Goal: Information Seeking & Learning: Learn about a topic

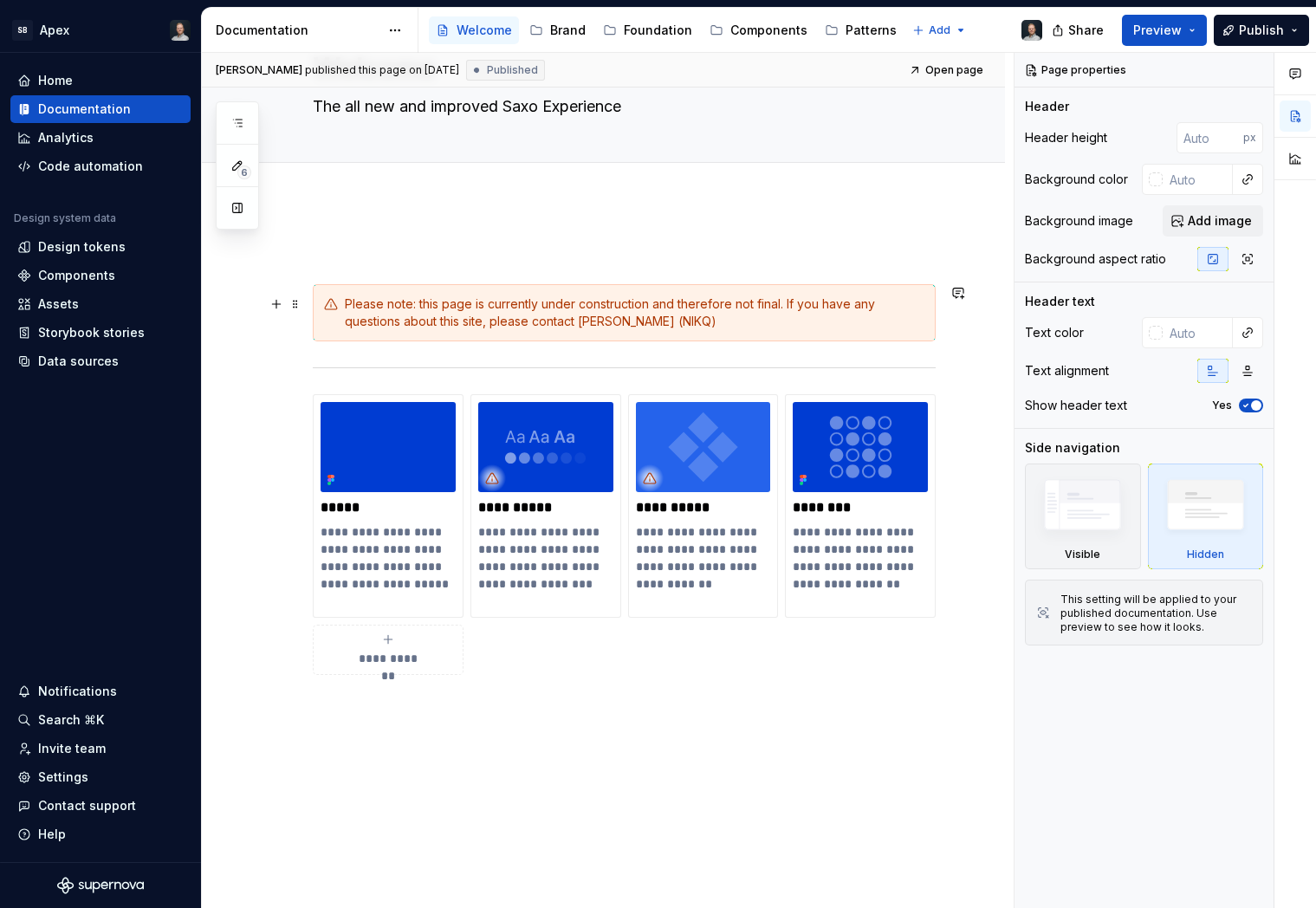
scroll to position [67, 0]
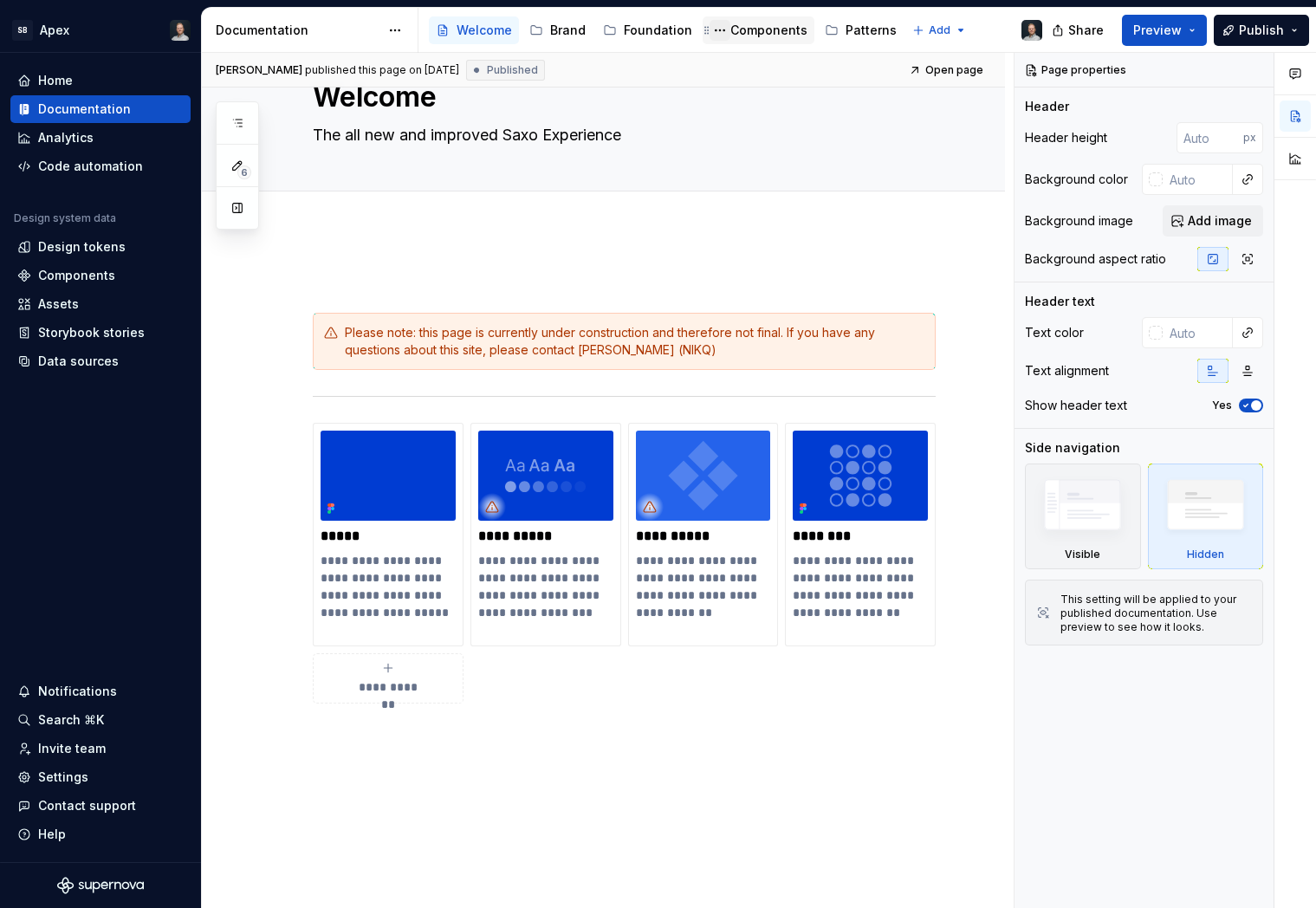
click at [723, 28] on button "Page tree" at bounding box center [720, 30] width 21 height 21
click at [342, 270] on html "SB Apex Home Documentation Analytics Code automation Design system data Design …" at bounding box center [658, 454] width 1316 height 908
click at [403, 30] on html "SB Apex Home Documentation Analytics Code automation Design system data Design …" at bounding box center [658, 454] width 1316 height 908
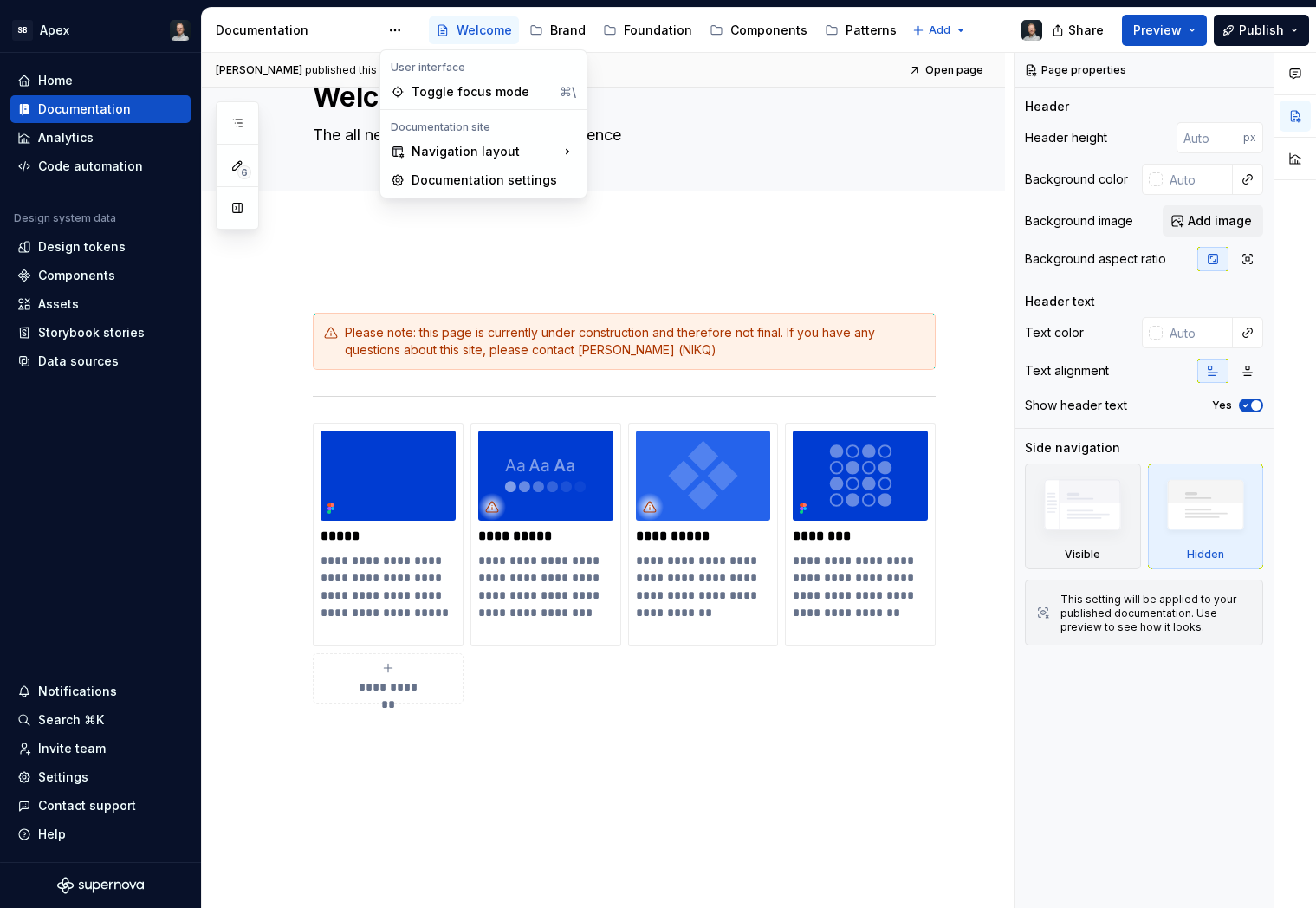
click at [337, 30] on html "SB Apex Home Documentation Analytics Code automation Design system data Design …" at bounding box center [658, 454] width 1316 height 908
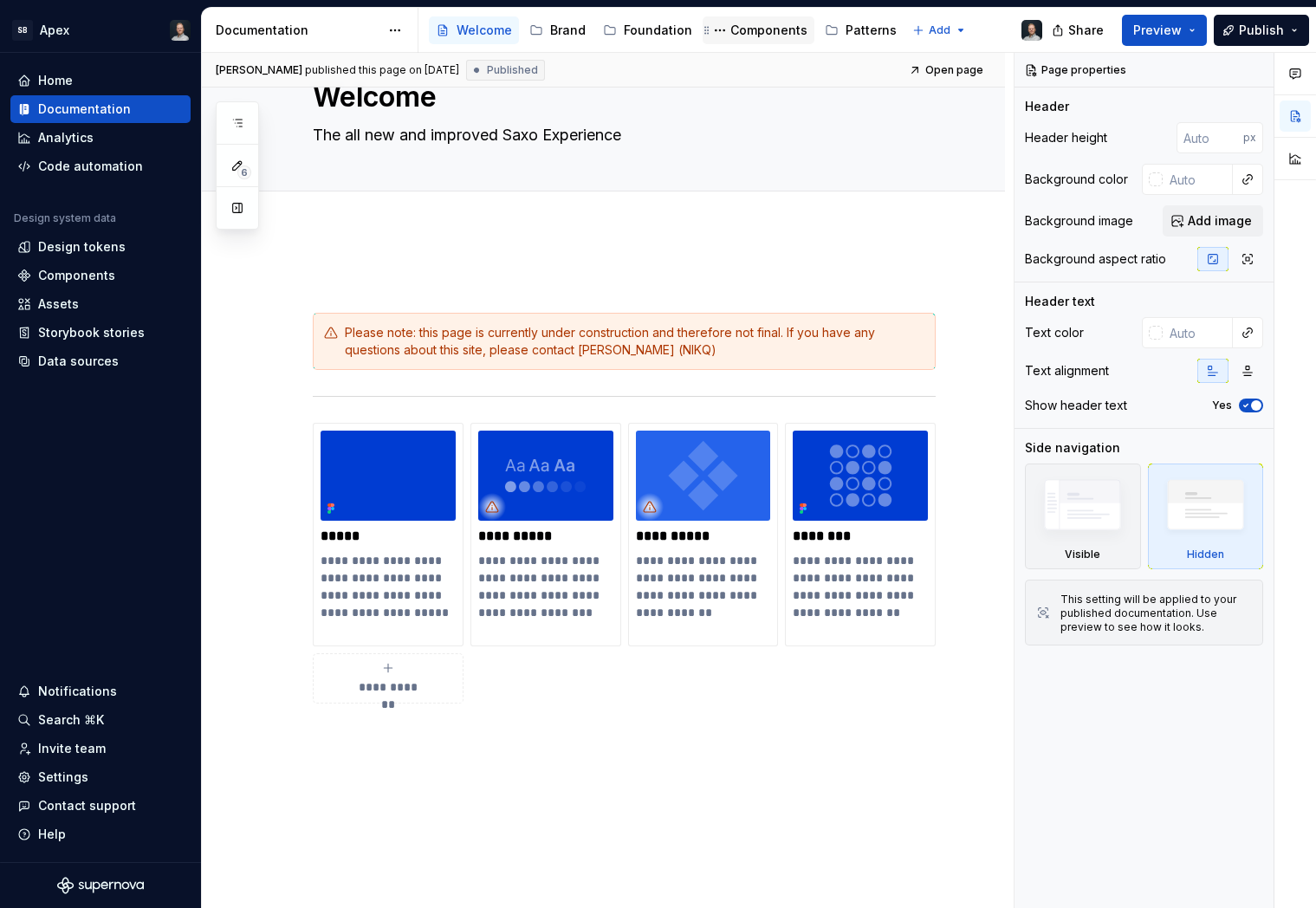
click at [730, 30] on div "Components" at bounding box center [768, 30] width 77 height 17
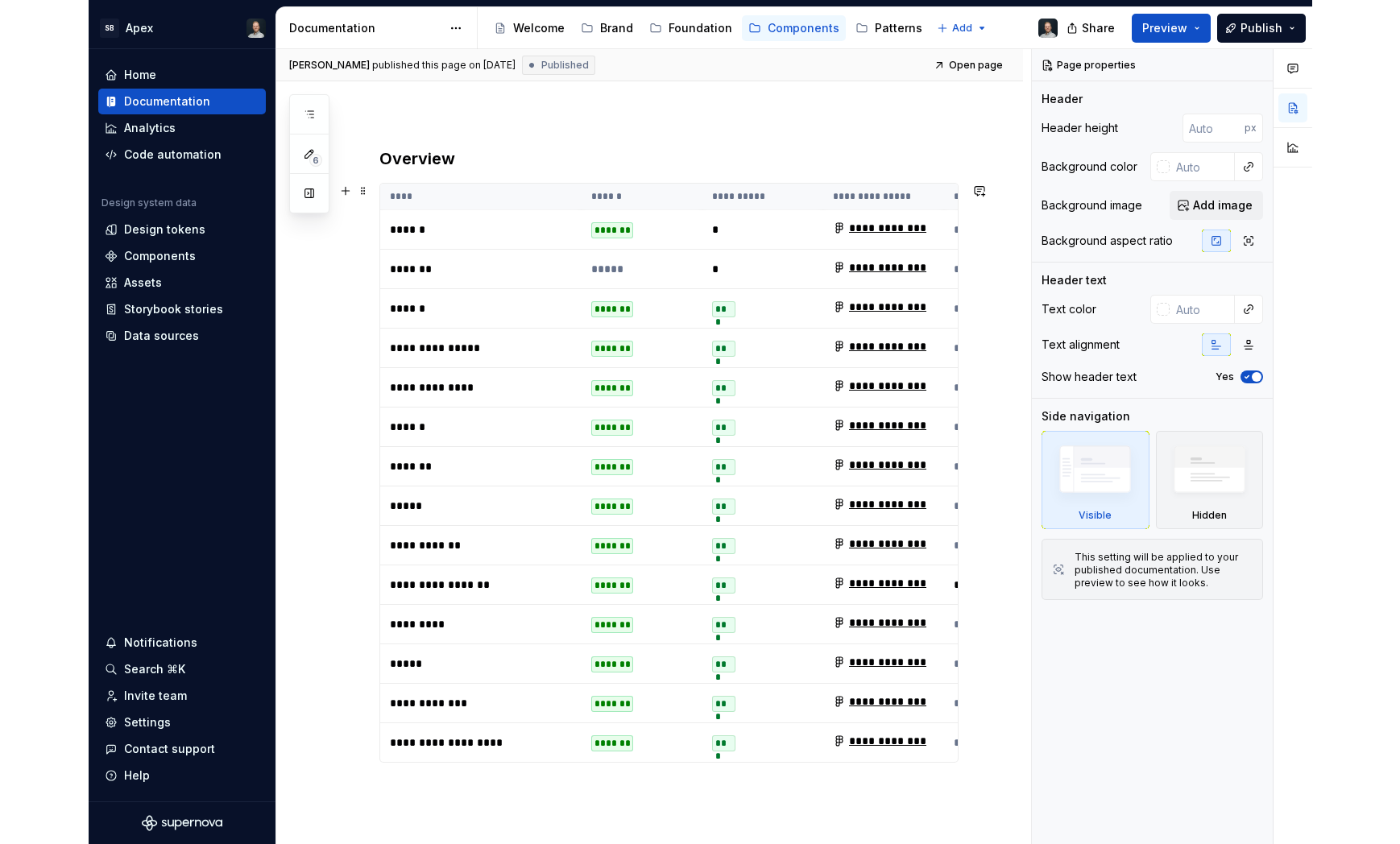
scroll to position [492, 0]
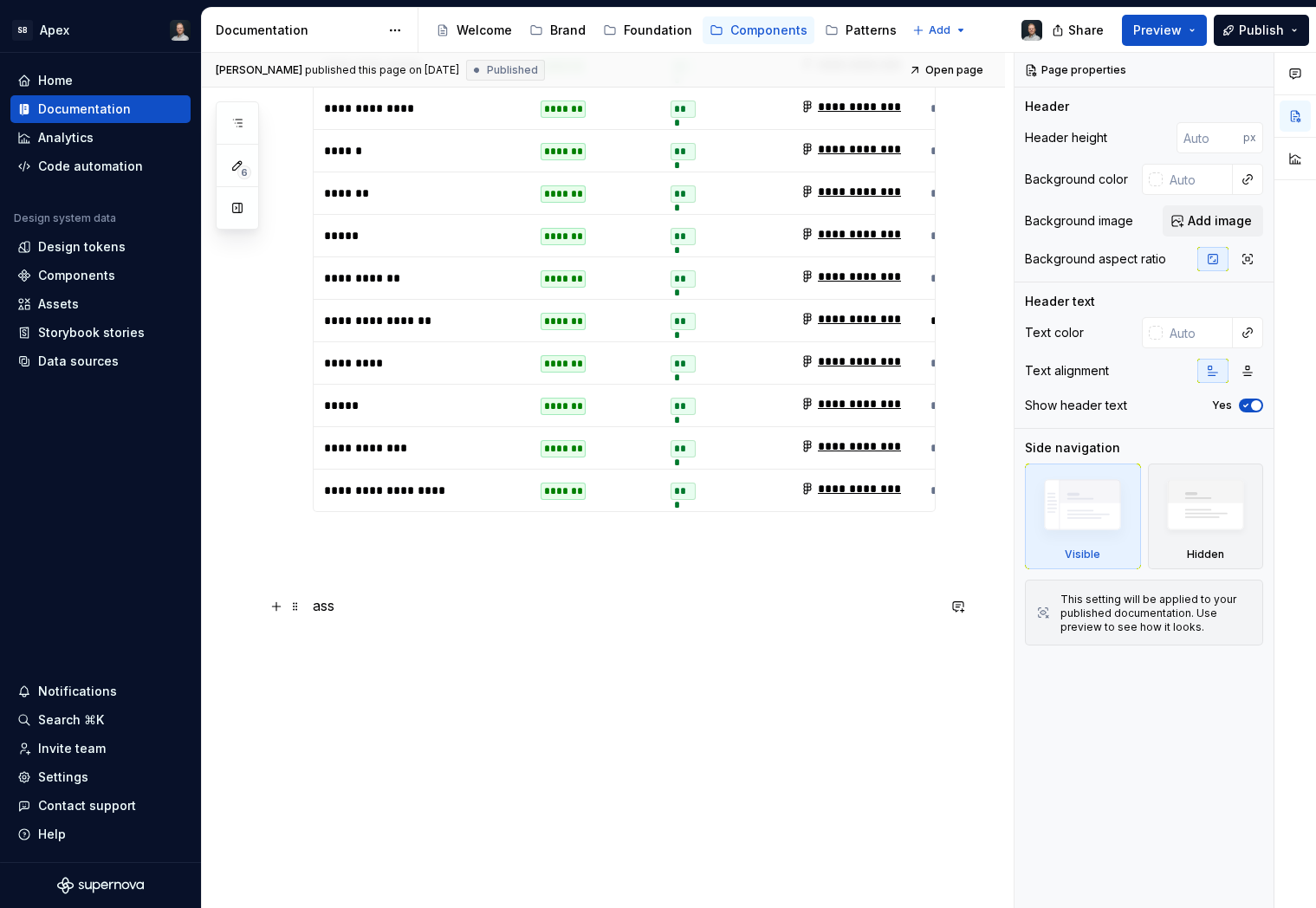
click at [339, 608] on p "ass" at bounding box center [624, 605] width 623 height 21
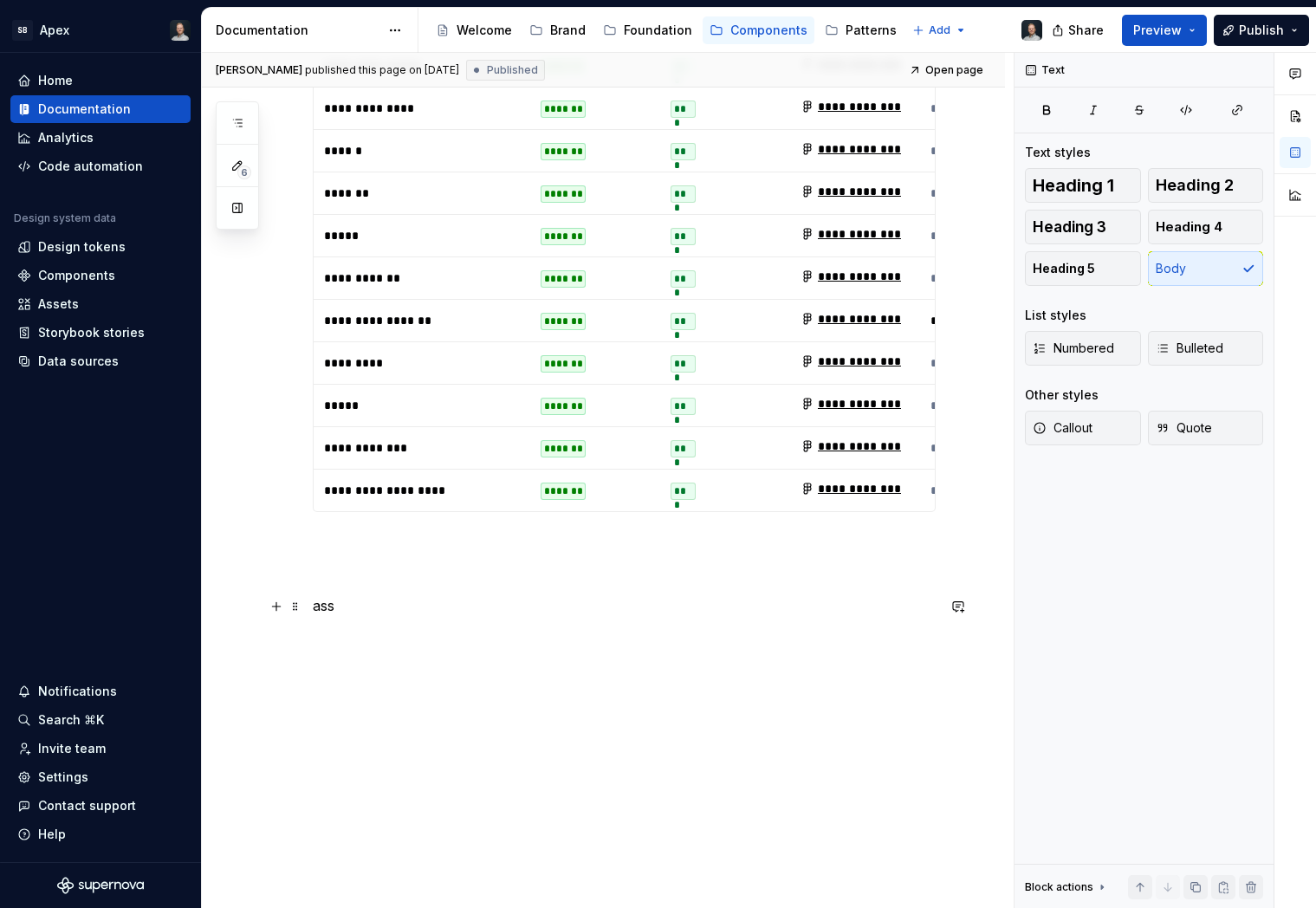
click at [339, 608] on p "ass" at bounding box center [624, 605] width 623 height 21
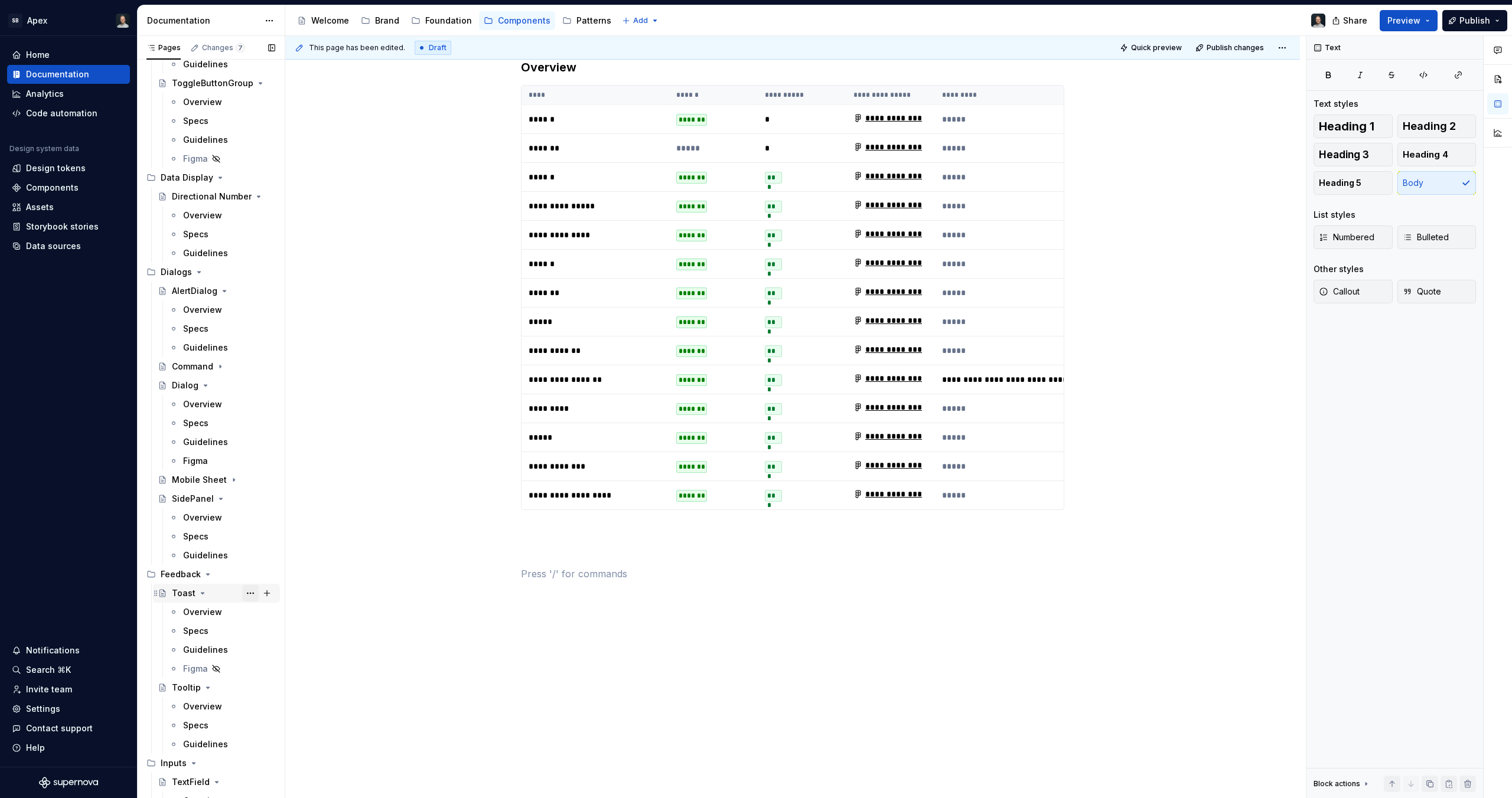
scroll to position [244, 0]
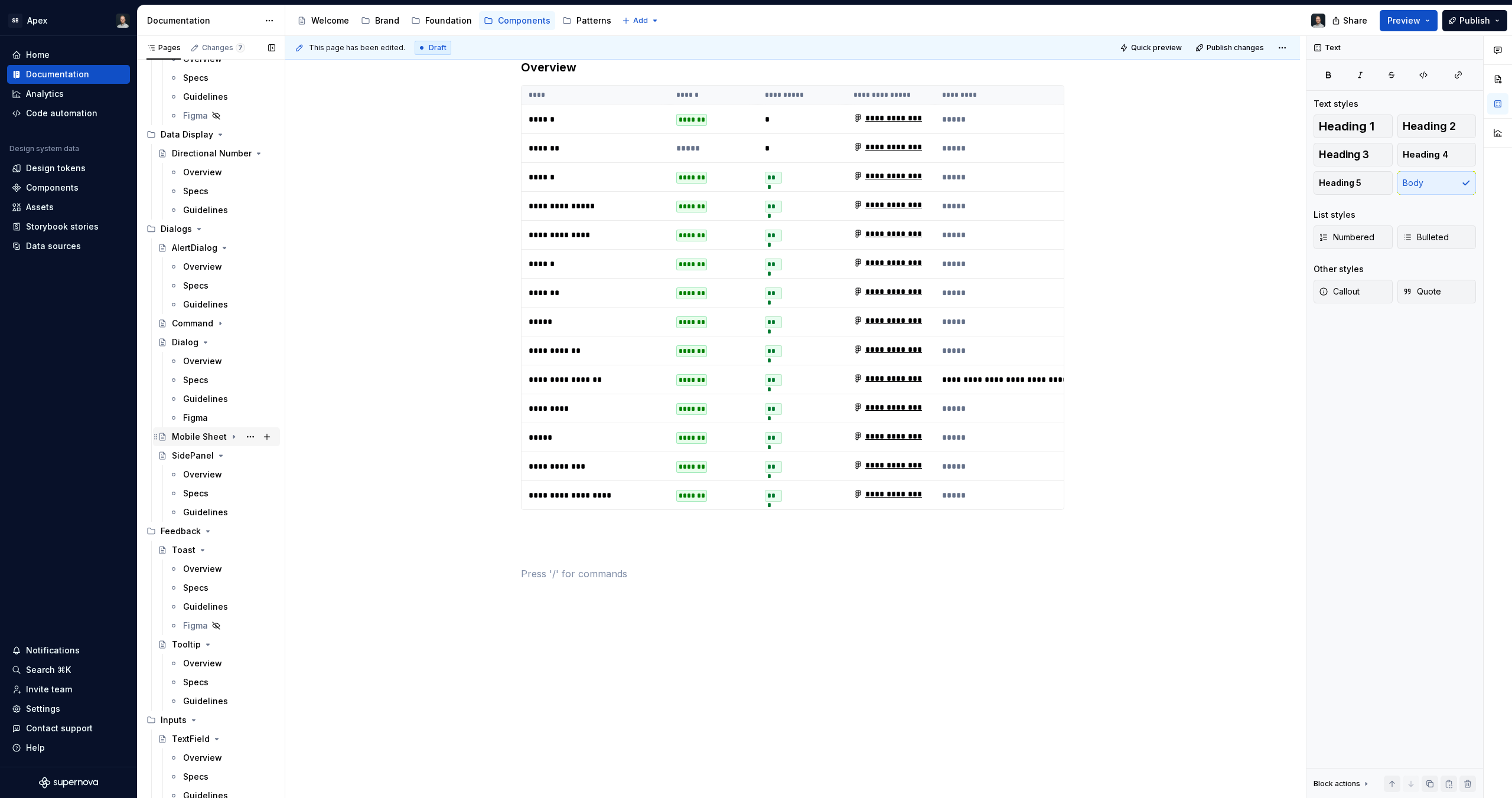
click at [229, 436] on icon "Page tree" at bounding box center [234, 437] width 10 height 10
click at [229, 435] on icon "Page tree" at bounding box center [234, 437] width 10 height 10
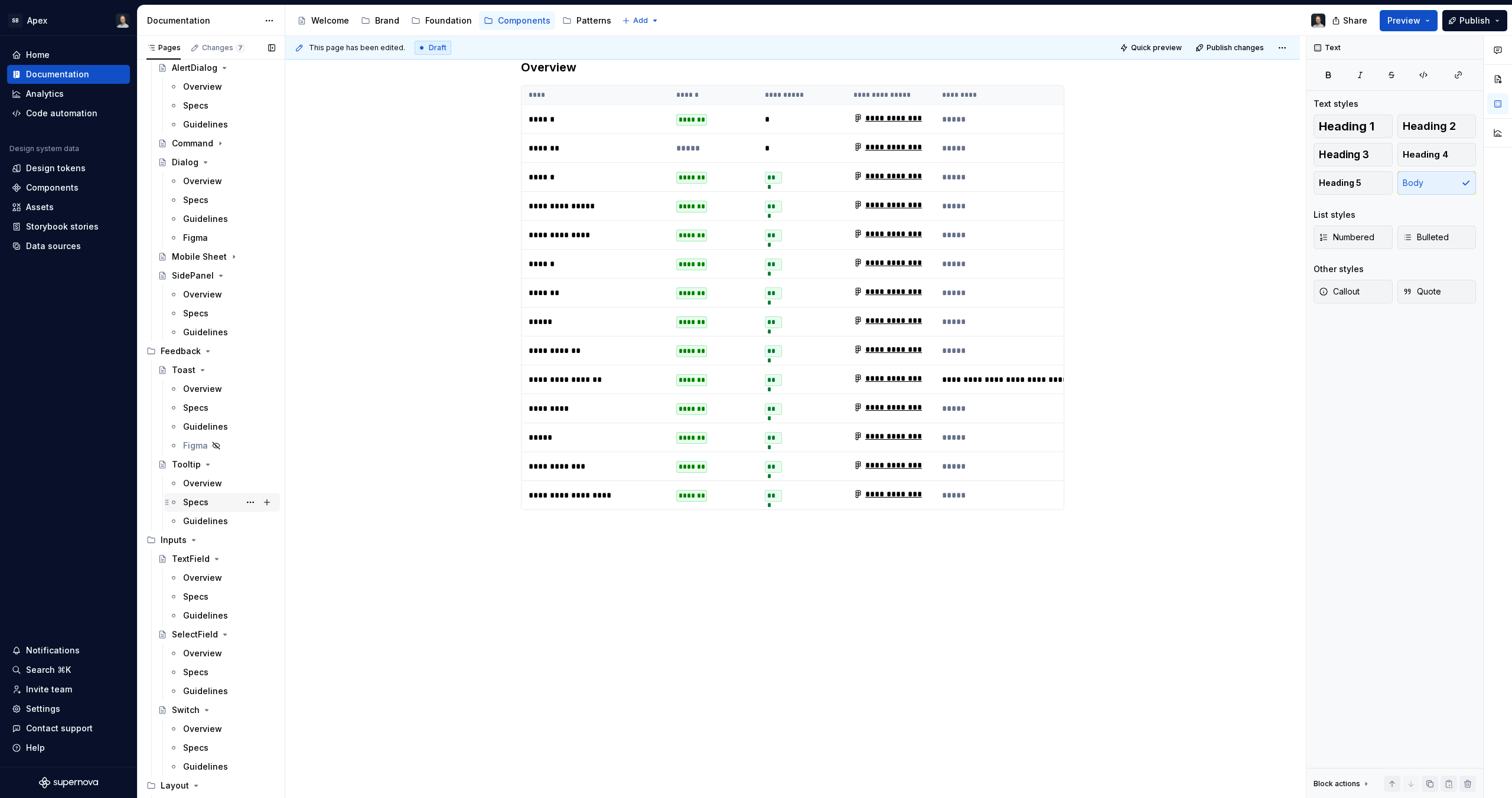
scroll to position [436, 0]
click at [196, 618] on div "SelectField" at bounding box center [195, 622] width 46 height 12
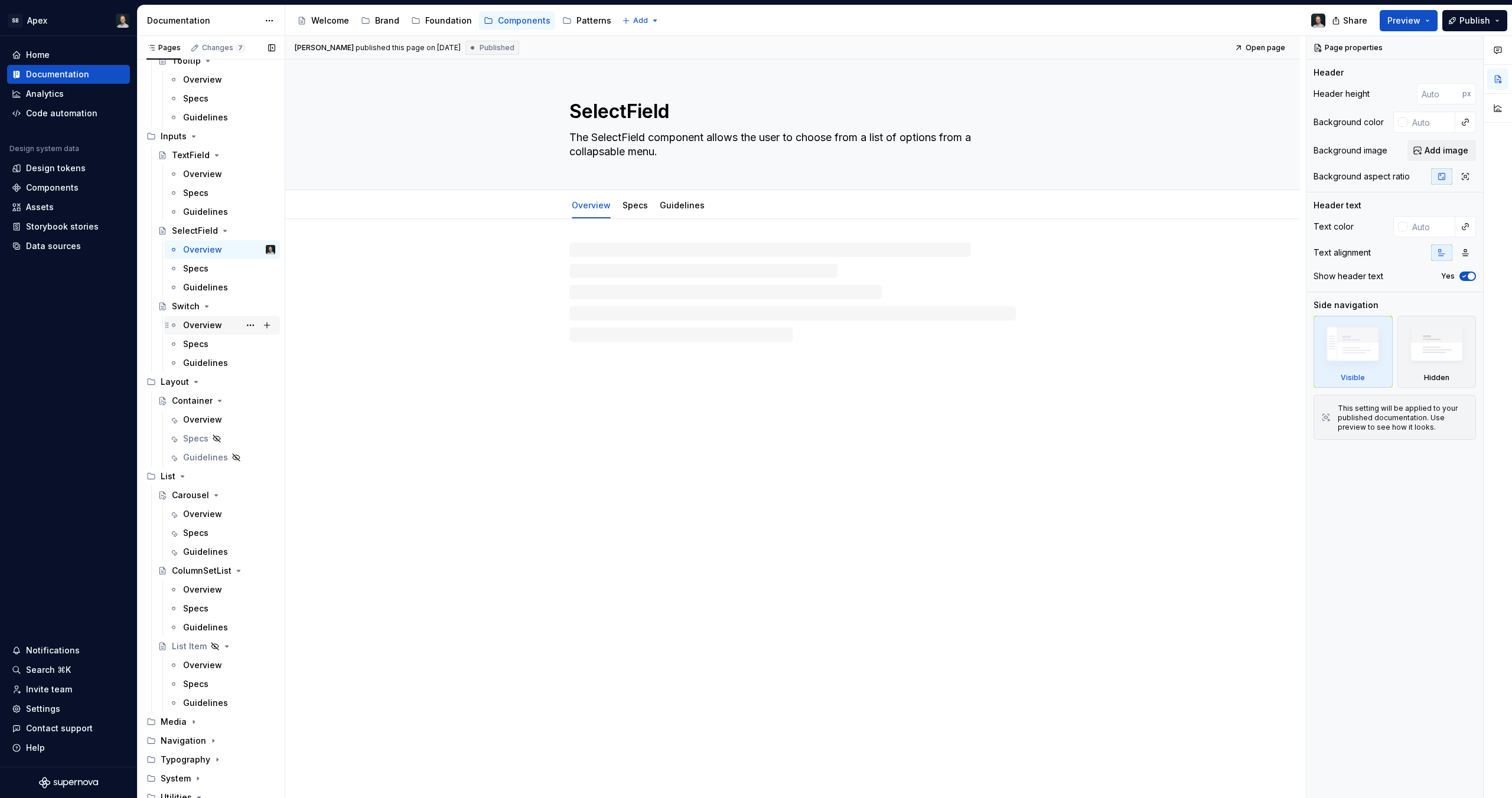
scroll to position [1058, 0]
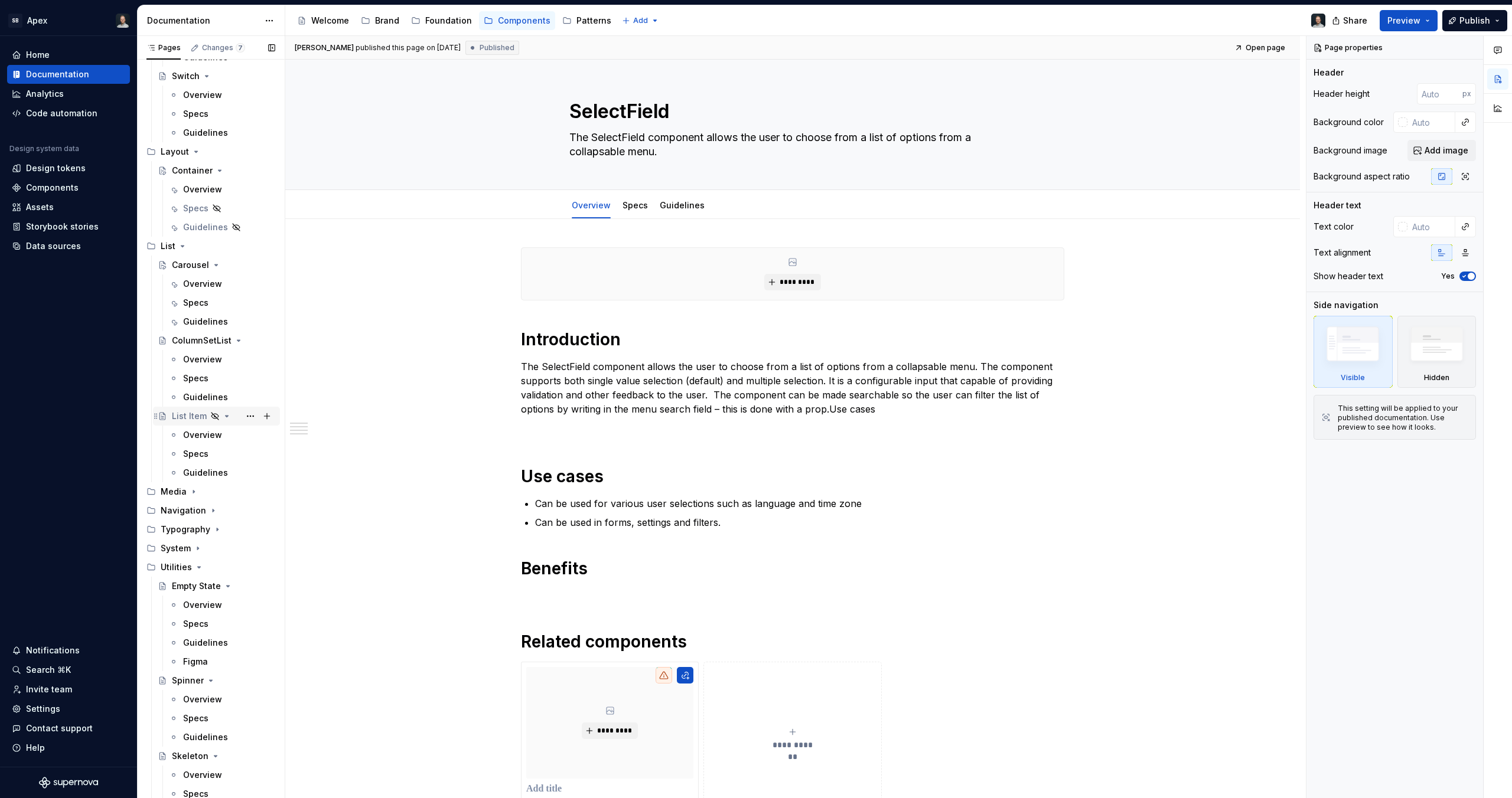
click at [193, 419] on div "List Item" at bounding box center [189, 416] width 35 height 12
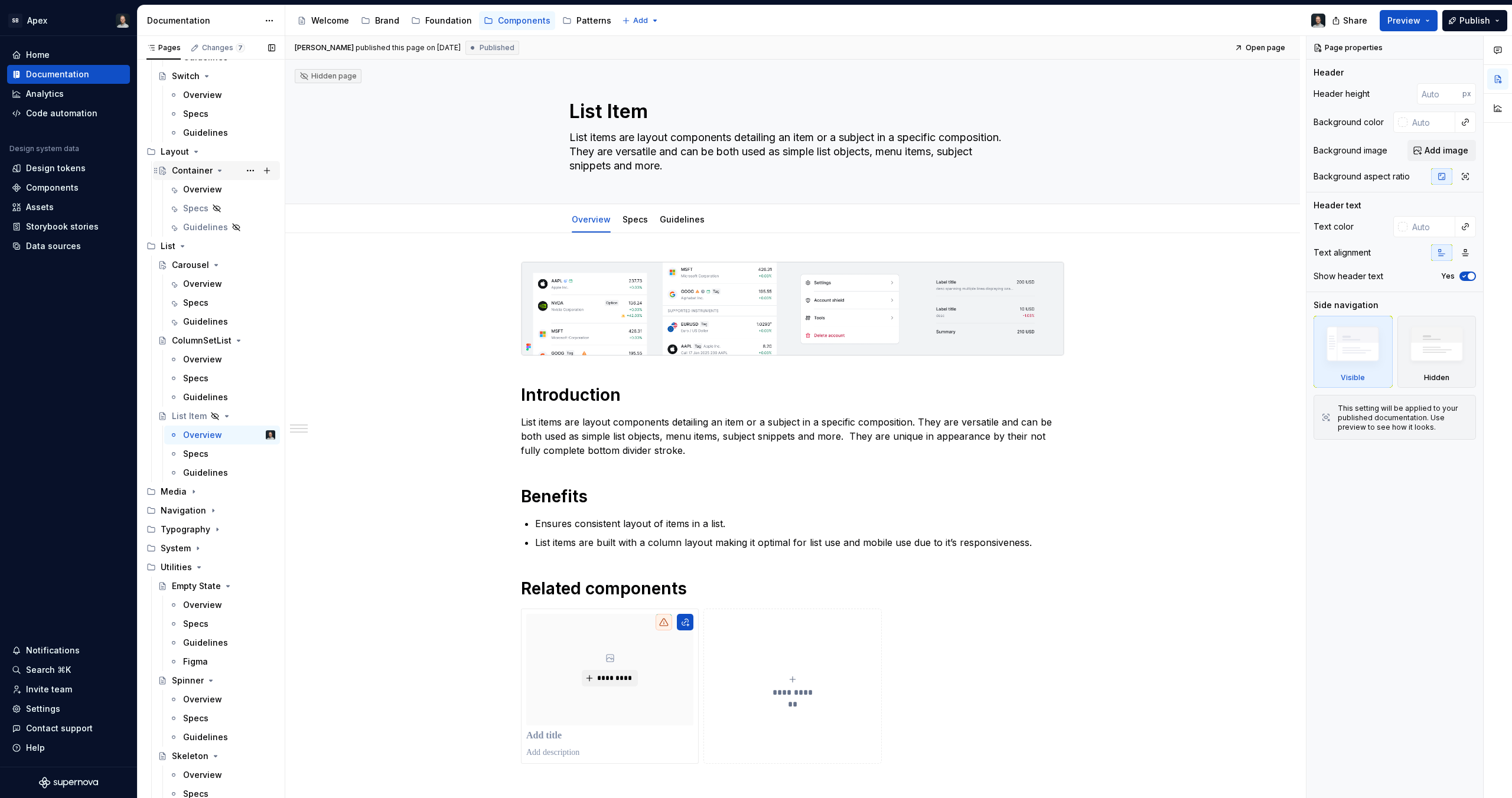
click at [193, 170] on div "Container" at bounding box center [192, 170] width 41 height 12
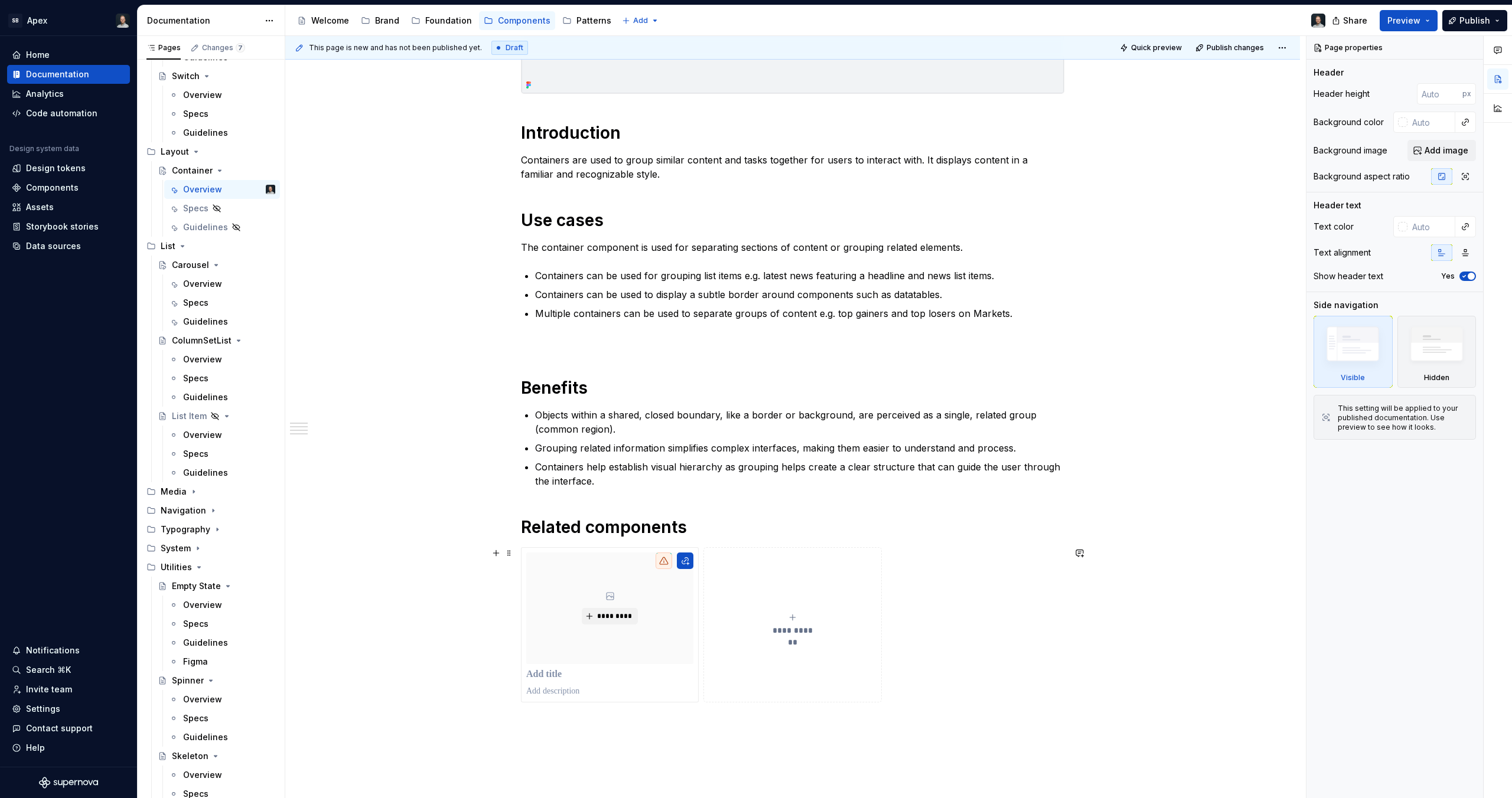
scroll to position [502, 0]
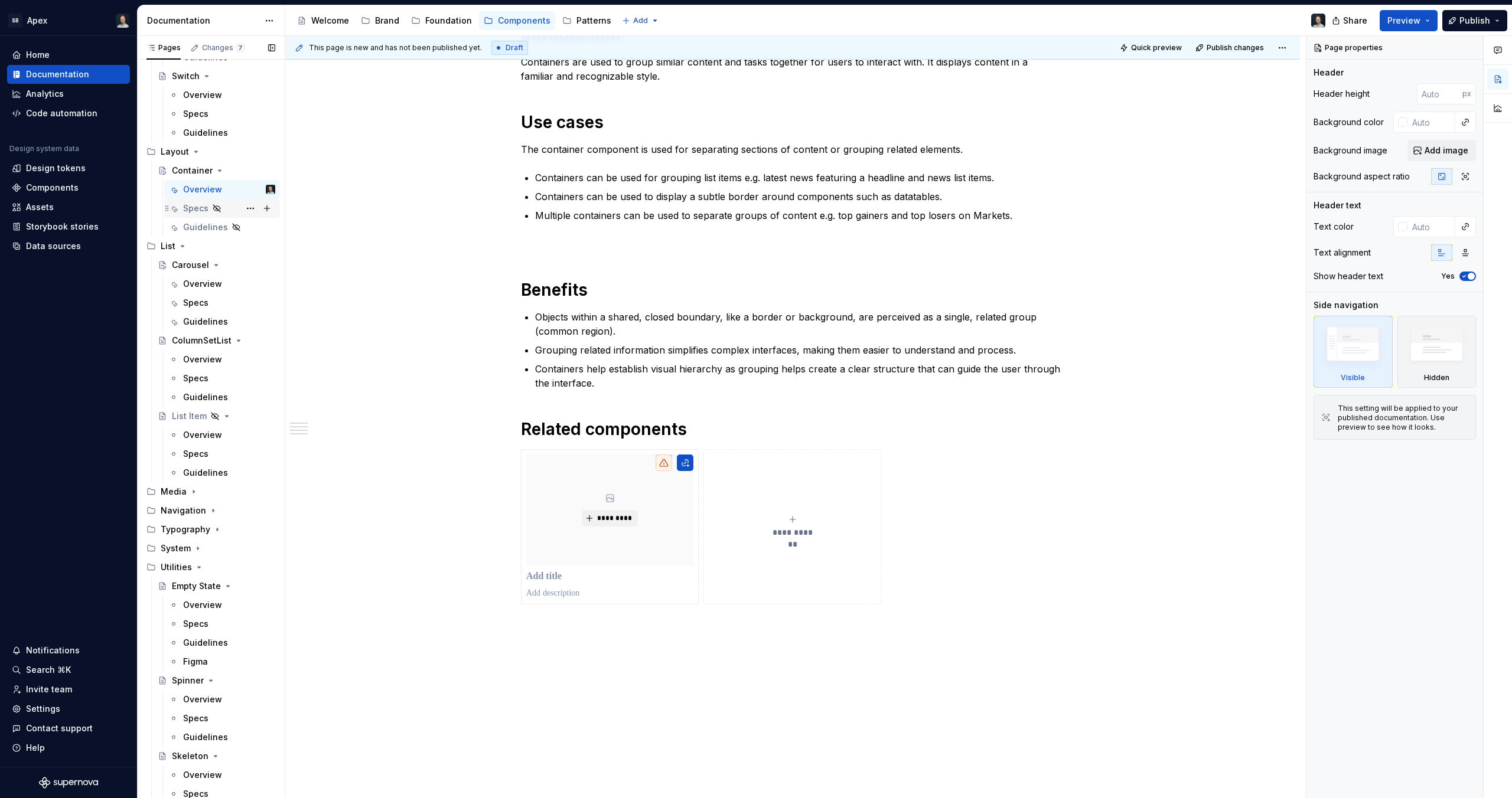
click at [197, 212] on div "Specs" at bounding box center [196, 208] width 25 height 12
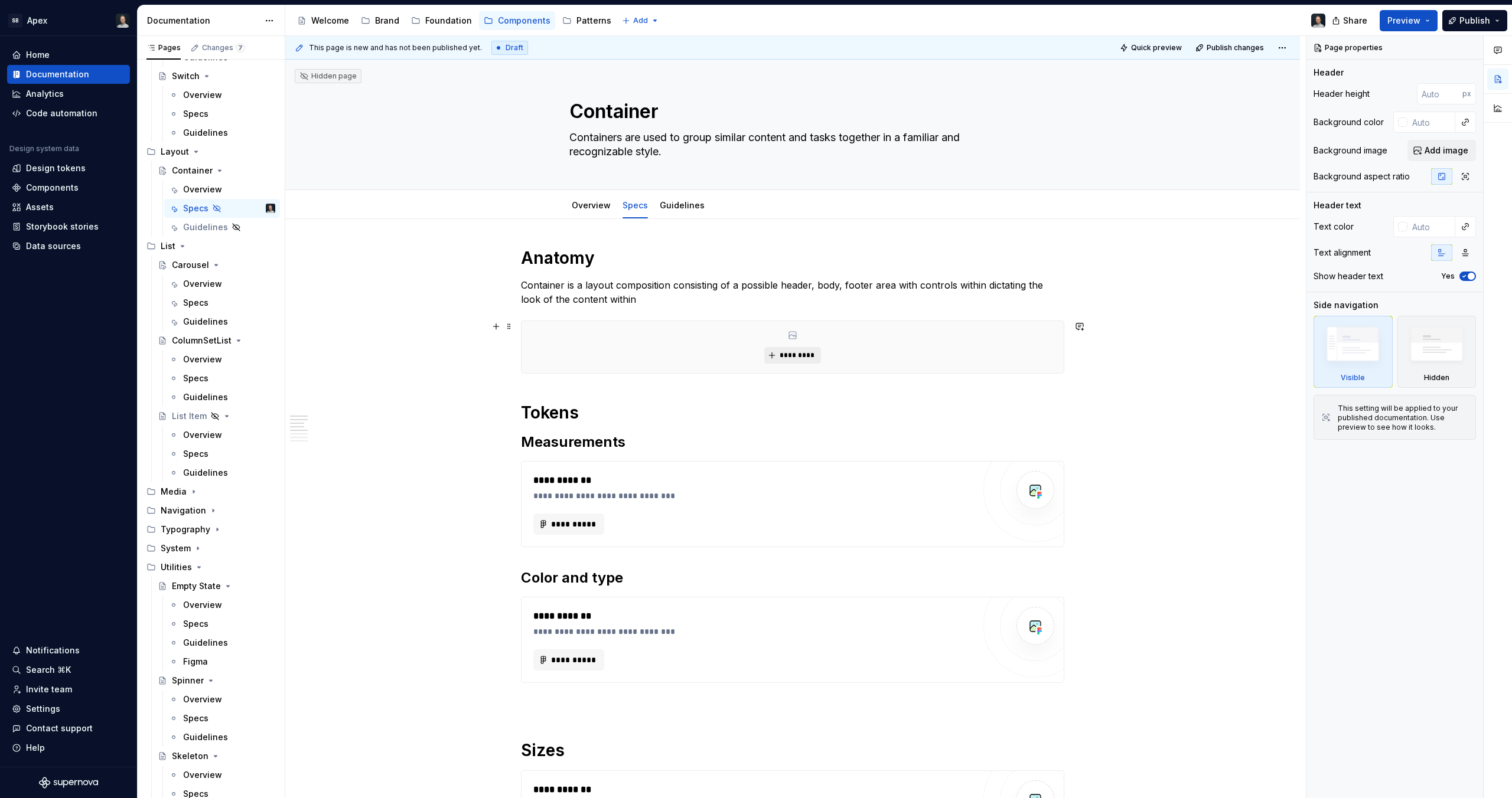
click at [788, 354] on span "*********" at bounding box center [797, 356] width 36 height 10
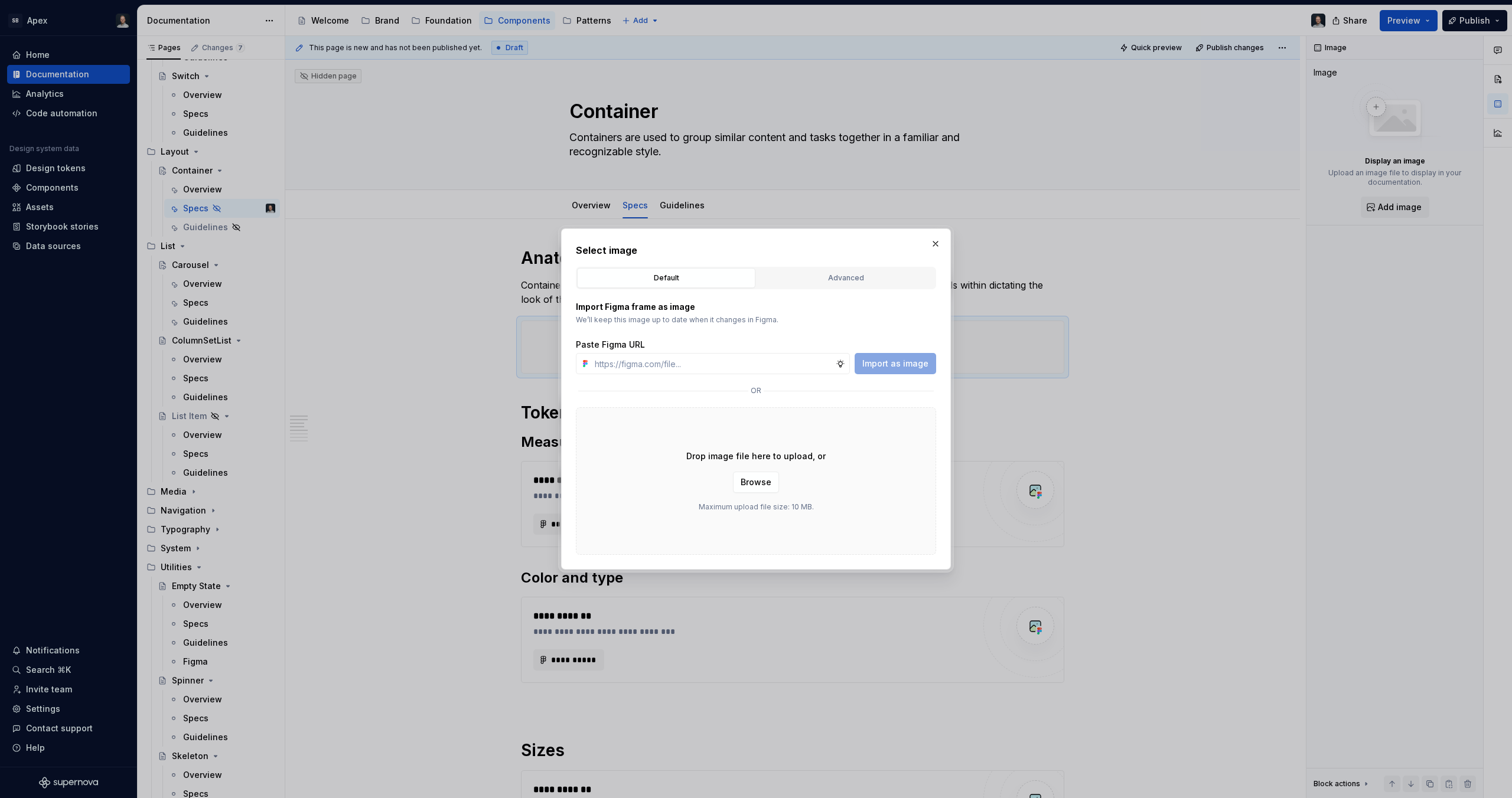
type textarea "*"
paste input "[URL][DOMAIN_NAME]"
click at [807, 364] on input "[URL][DOMAIN_NAME][DOMAIN_NAME]" at bounding box center [713, 363] width 246 height 21
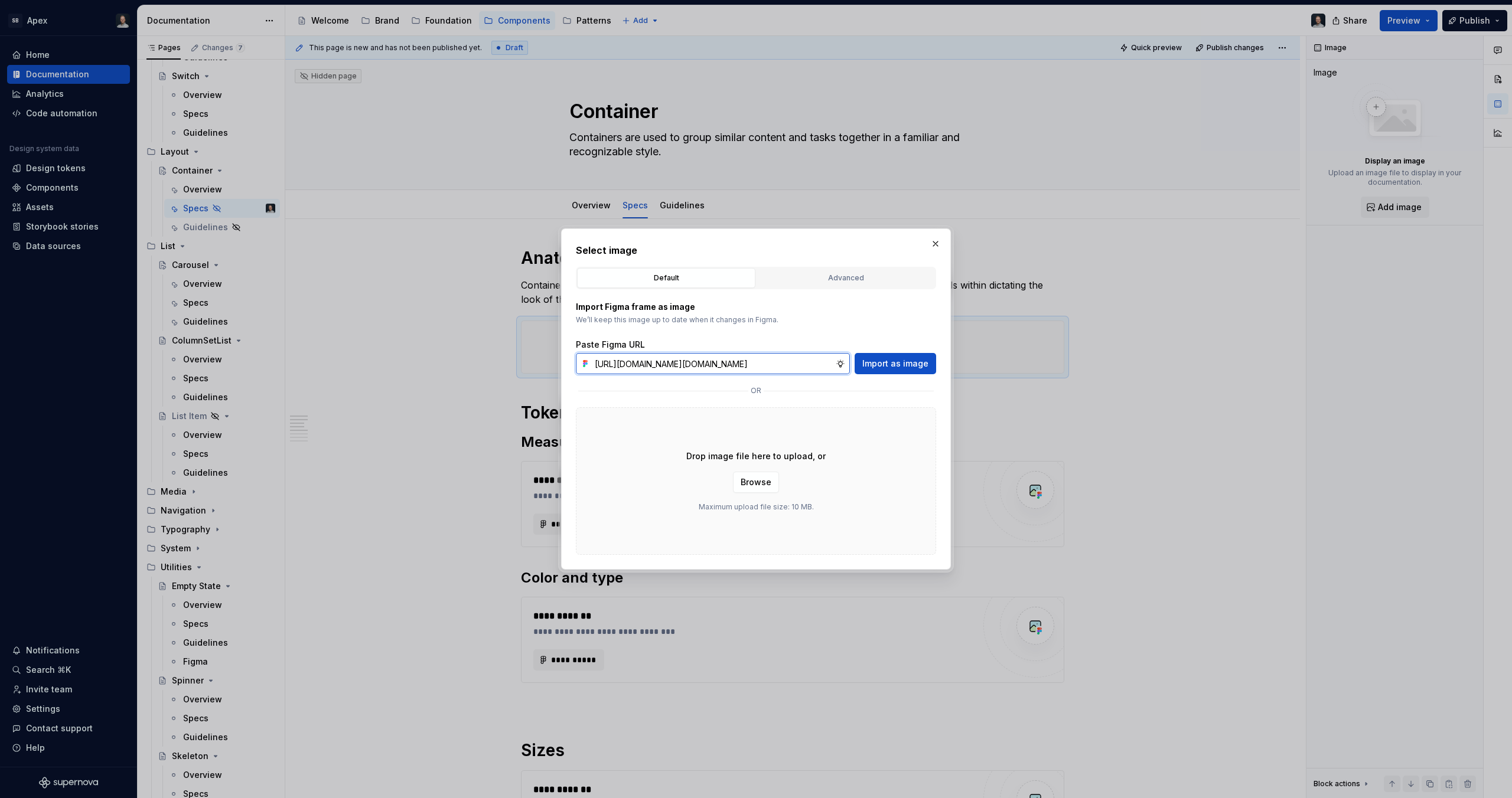
click at [807, 364] on input "[URL][DOMAIN_NAME][DOMAIN_NAME]" at bounding box center [713, 363] width 246 height 21
paste input "text"
type input "[URL][DOMAIN_NAME]"
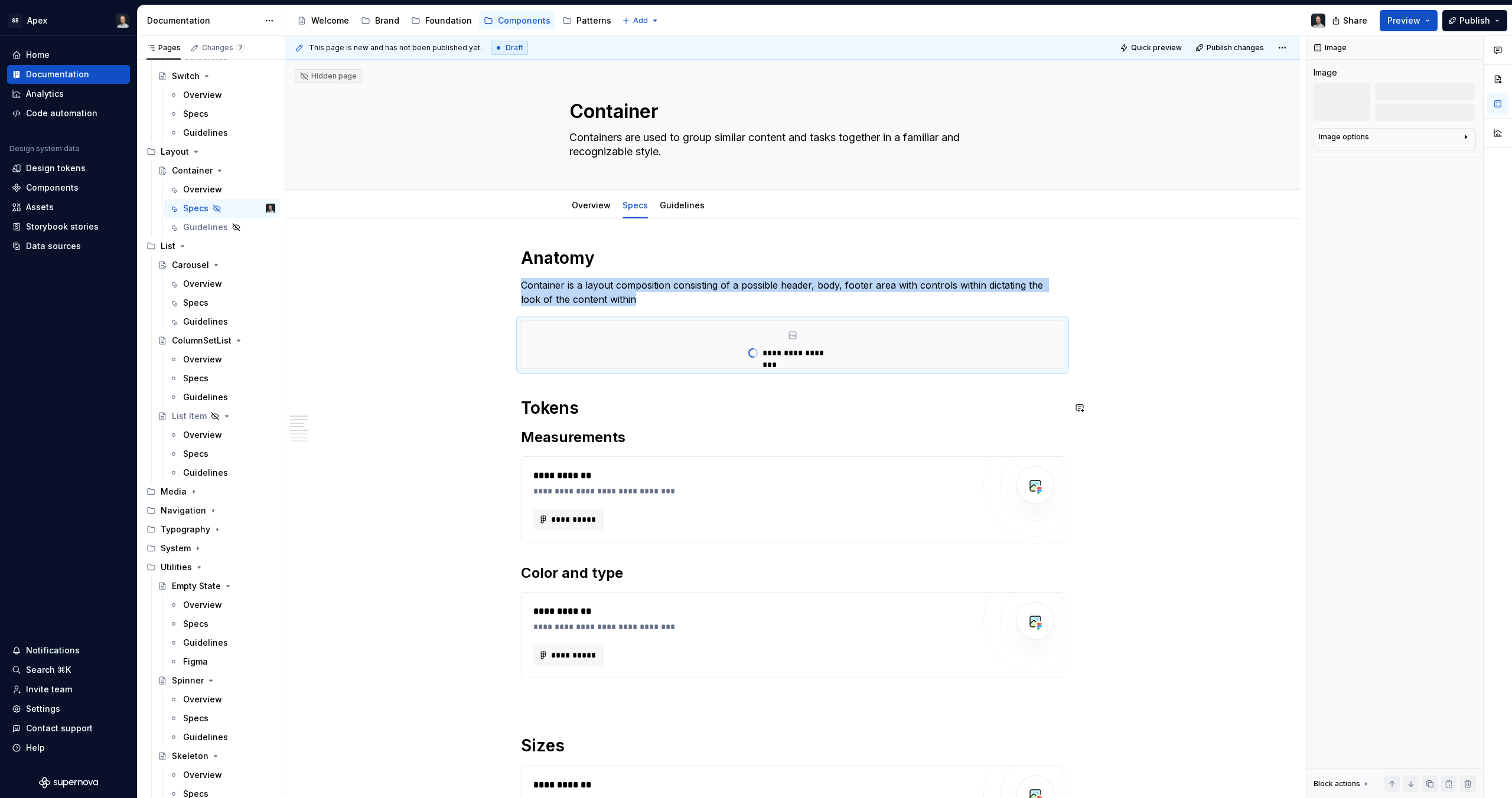
click at [781, 396] on div "**********" at bounding box center [792, 605] width 543 height 715
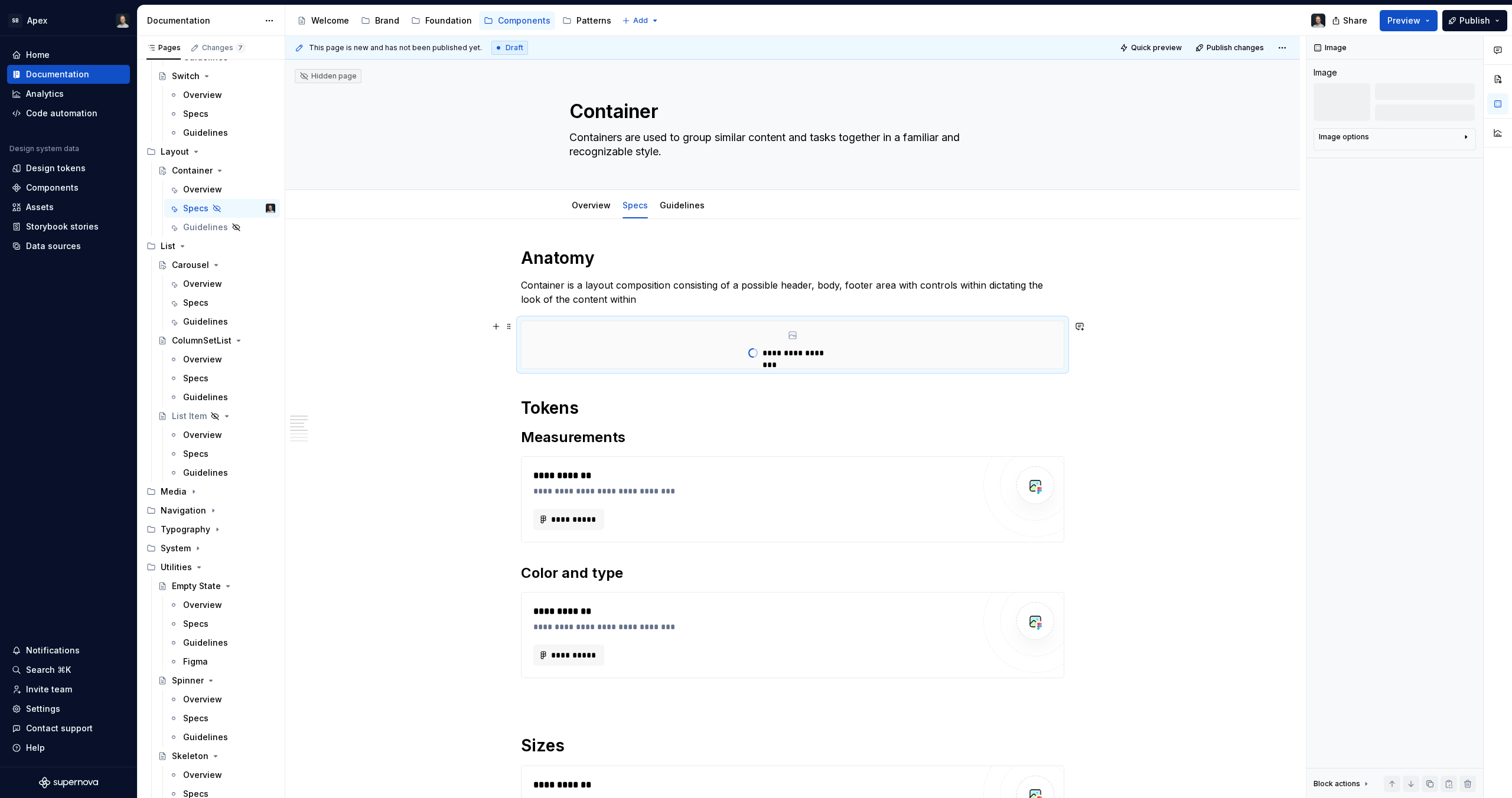
click at [897, 334] on div "**********" at bounding box center [792, 345] width 542 height 48
click at [507, 326] on span at bounding box center [509, 326] width 10 height 16
click at [532, 344] on div "Duplicate" at bounding box center [564, 344] width 77 height 12
type textarea "*"
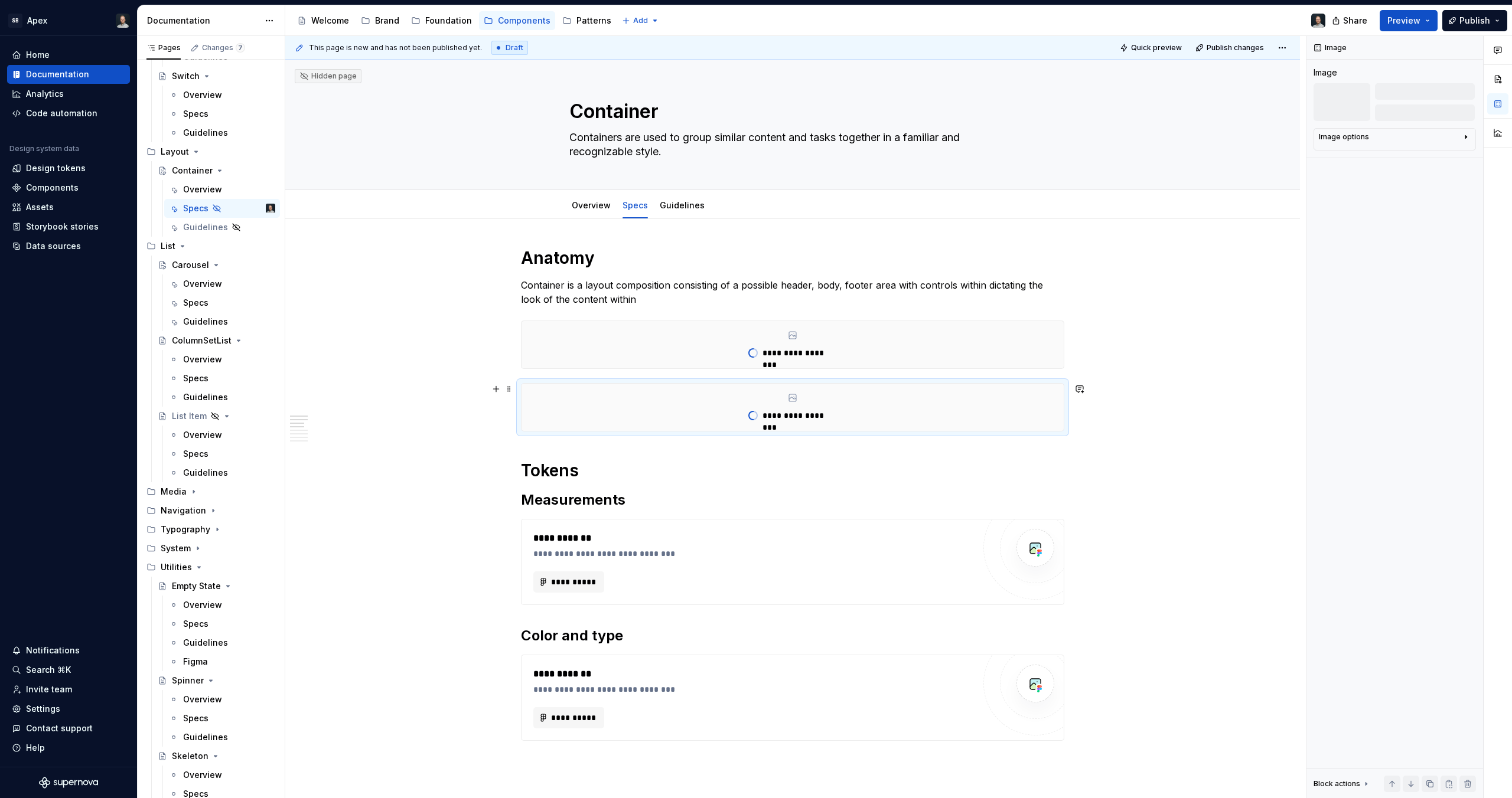
click at [795, 415] on p "**********" at bounding box center [800, 415] width 75 height 12
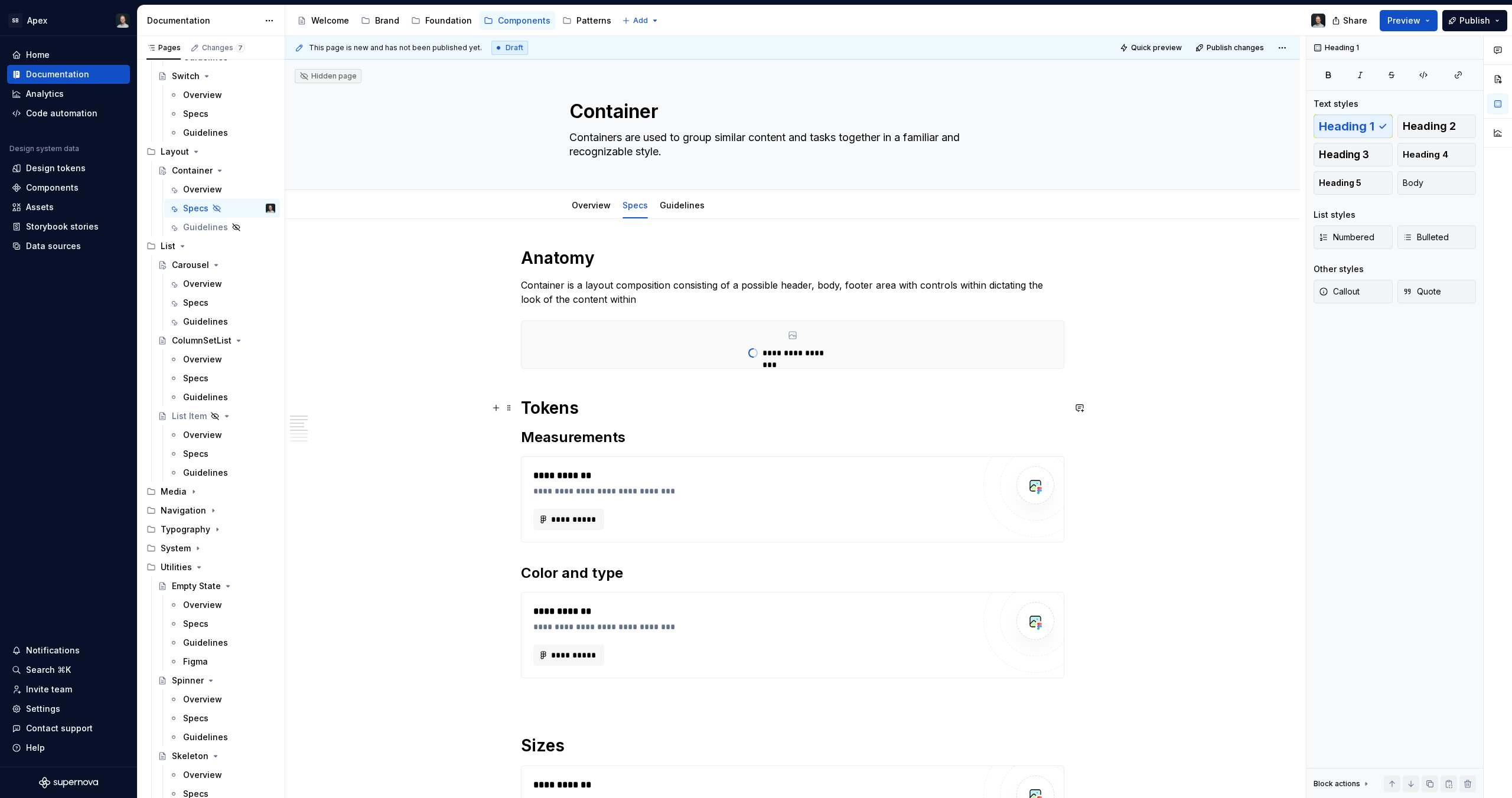
drag, startPoint x: 723, startPoint y: 404, endPoint x: 718, endPoint y: 396, distance: 9.4
click at [723, 404] on h1 "Tokens" at bounding box center [792, 408] width 543 height 21
click at [713, 388] on div "**********" at bounding box center [792, 605] width 543 height 715
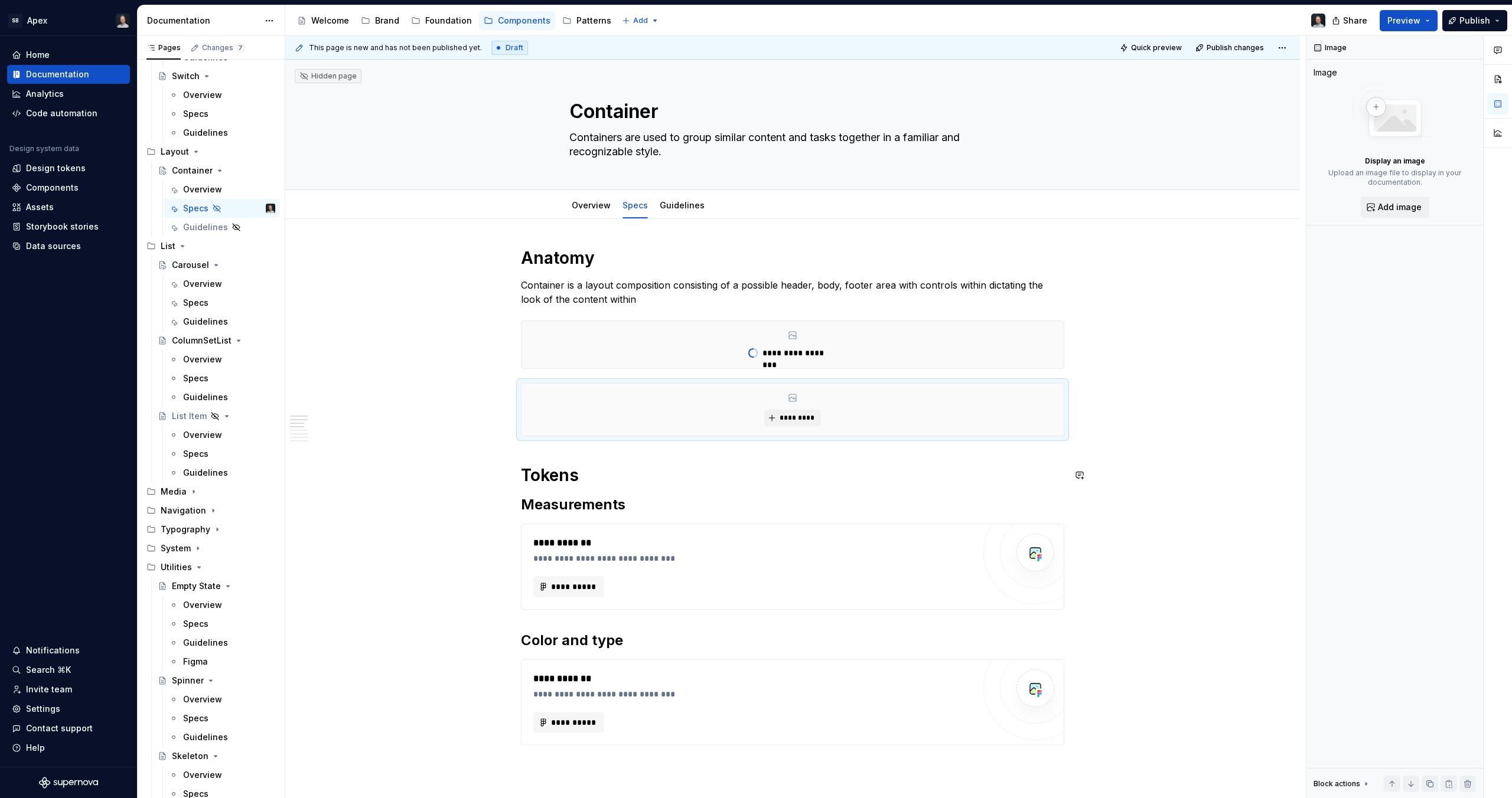
type textarea "*"
click at [797, 418] on span "*********" at bounding box center [797, 418] width 36 height 10
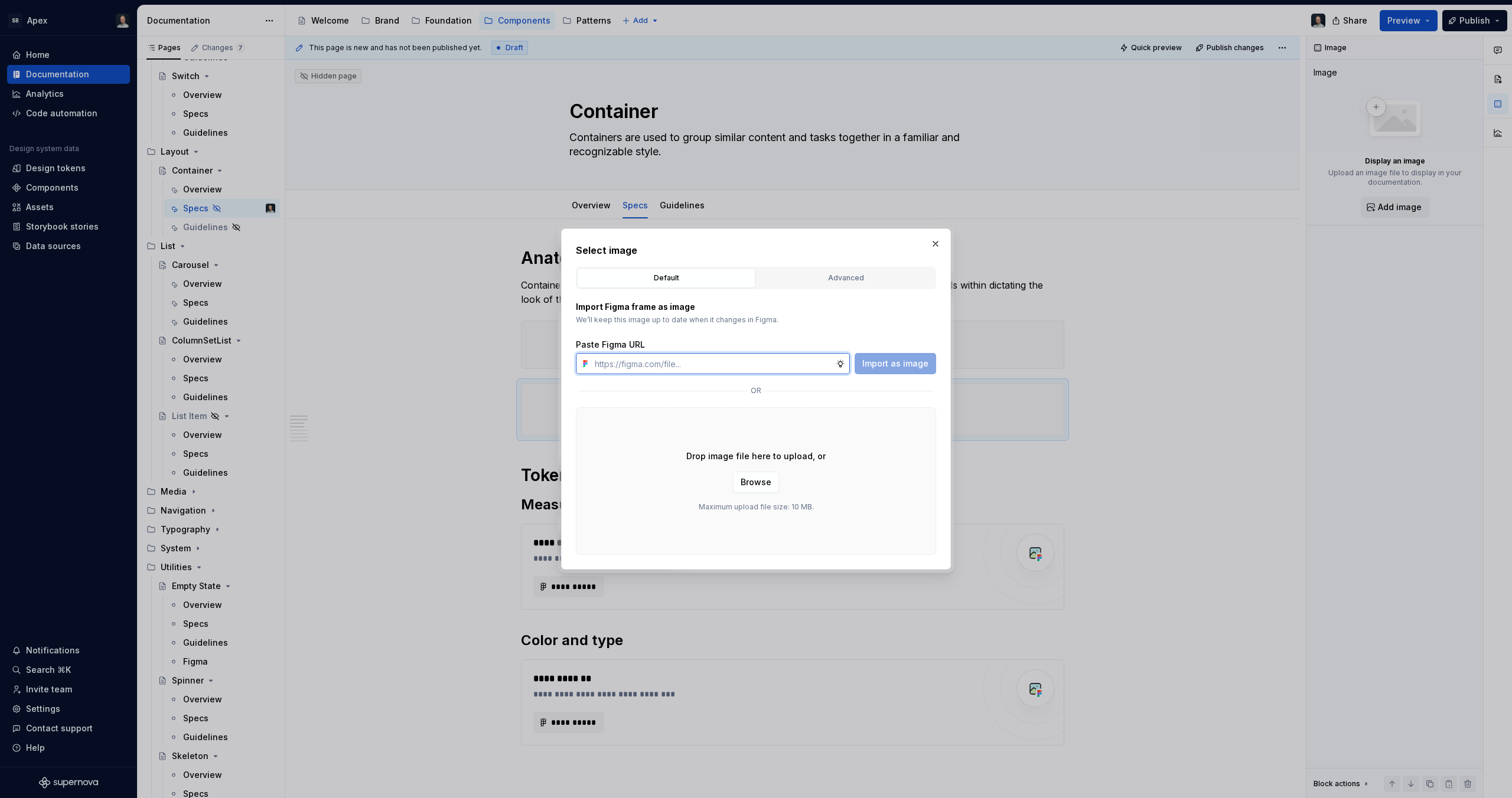
paste input "[URL][DOMAIN_NAME]"
type input "[URL][DOMAIN_NAME]"
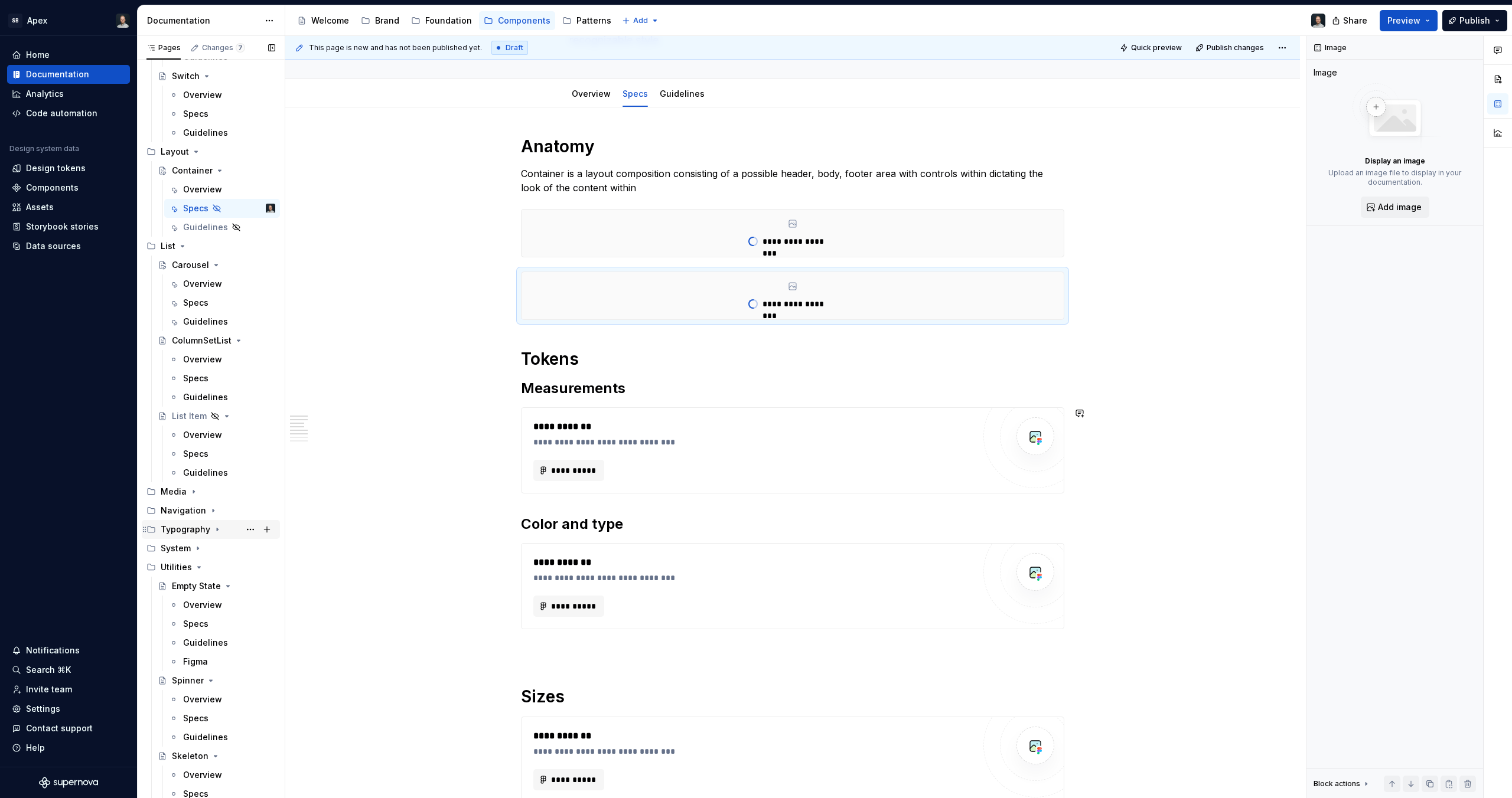
scroll to position [163, 0]
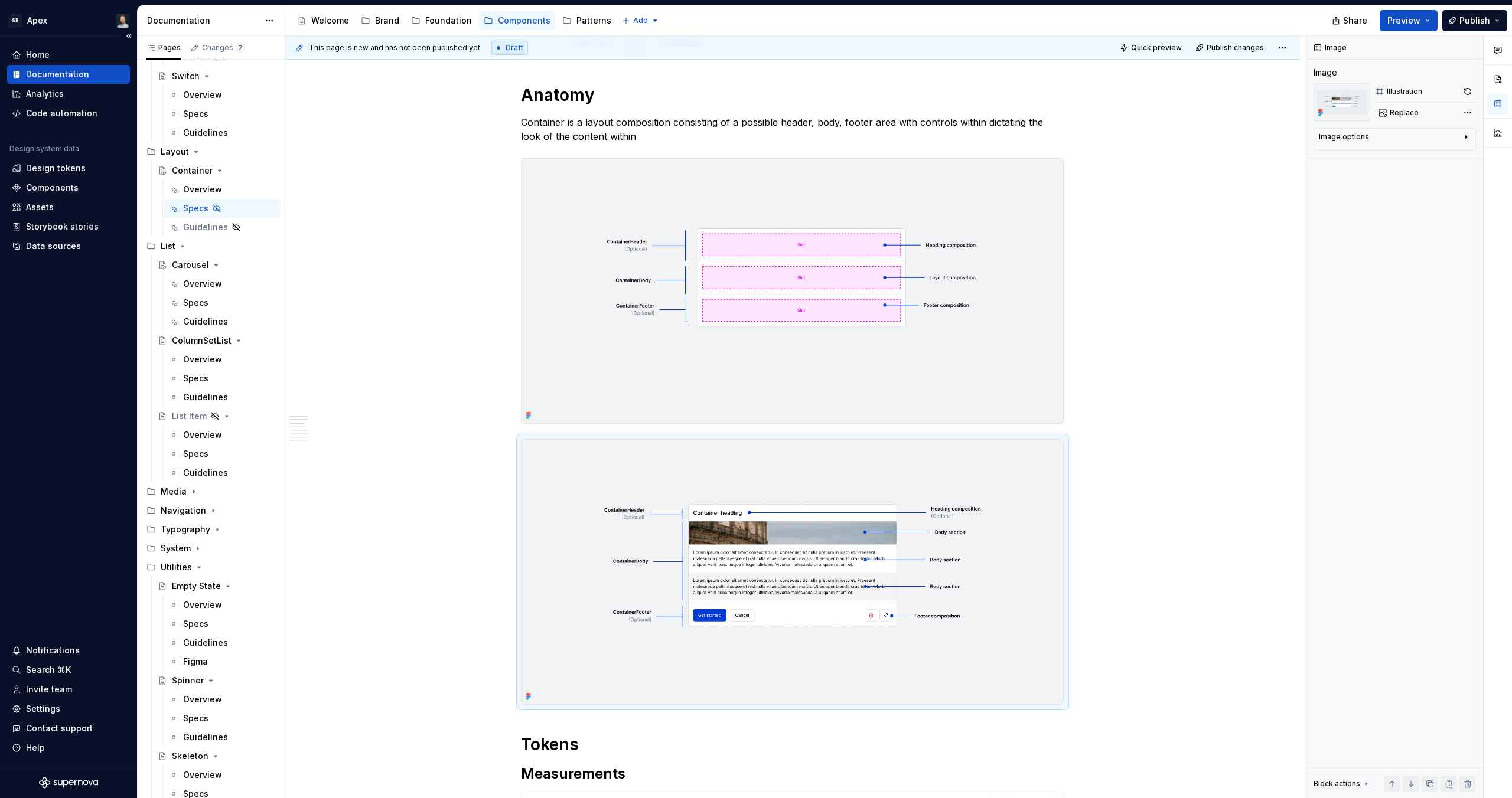
type textarea "*"
